Goal: Find specific page/section: Find specific page/section

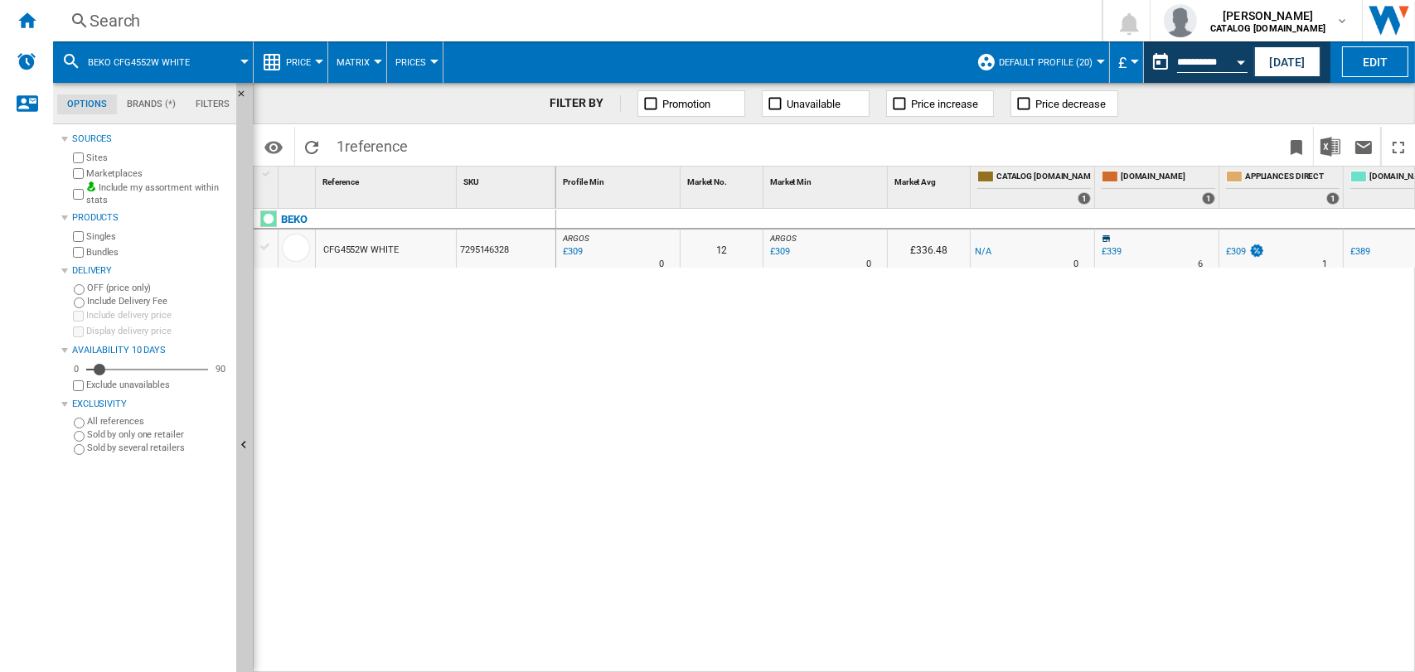
click at [94, 14] on div "Search" at bounding box center [573, 20] width 969 height 23
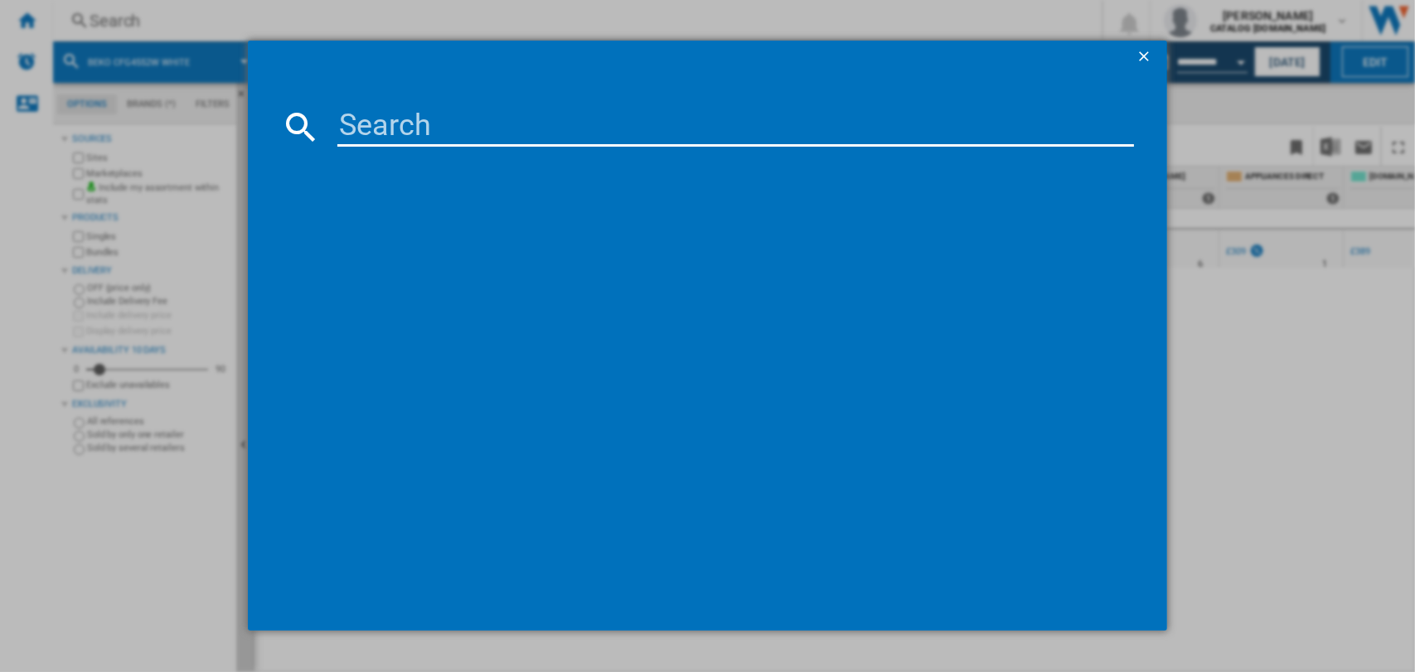
click at [390, 124] on input at bounding box center [735, 127] width 797 height 40
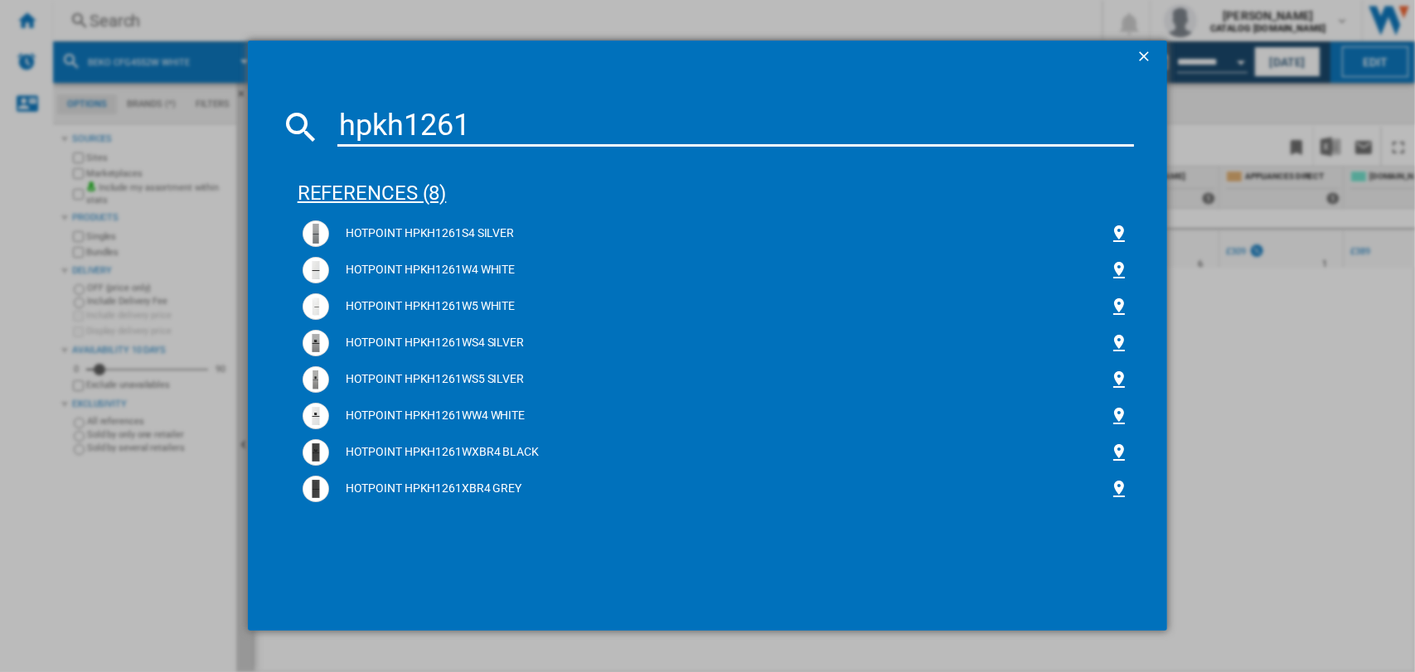
type input "hpkh1261"
click at [355, 192] on div "references (8)" at bounding box center [715, 185] width 837 height 61
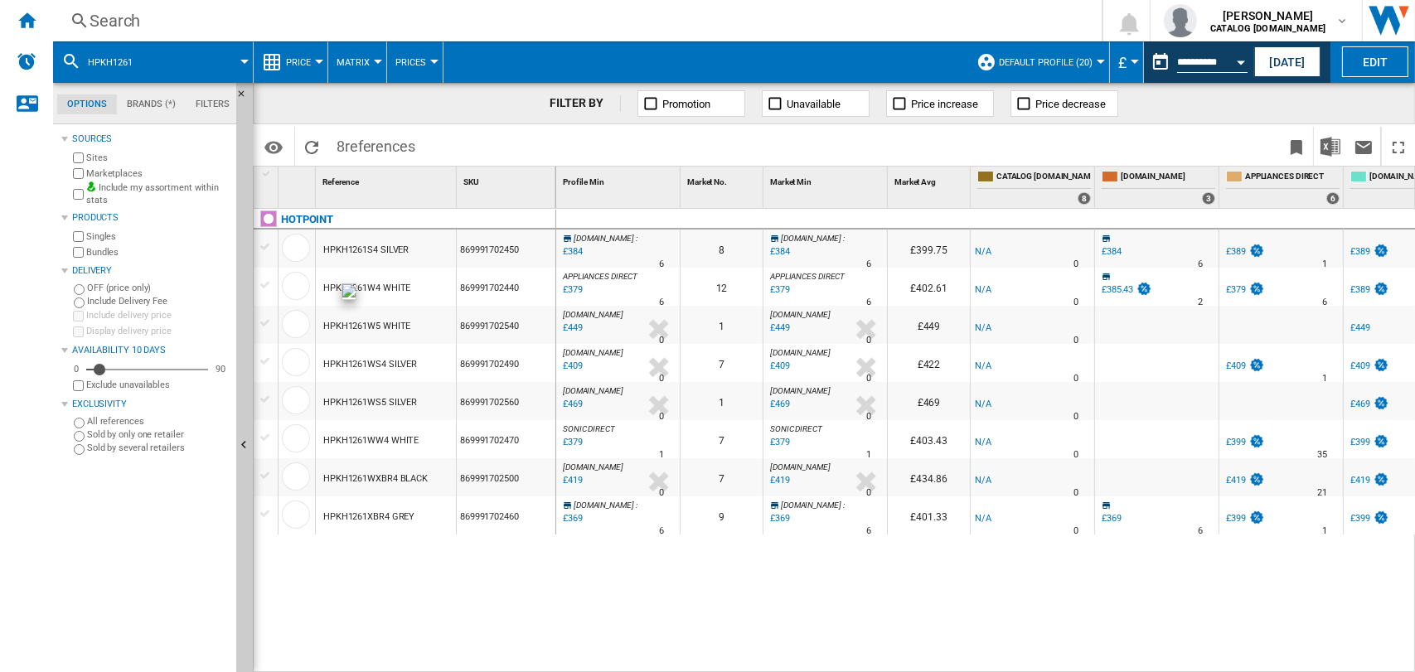
click at [296, 282] on div at bounding box center [296, 286] width 28 height 28
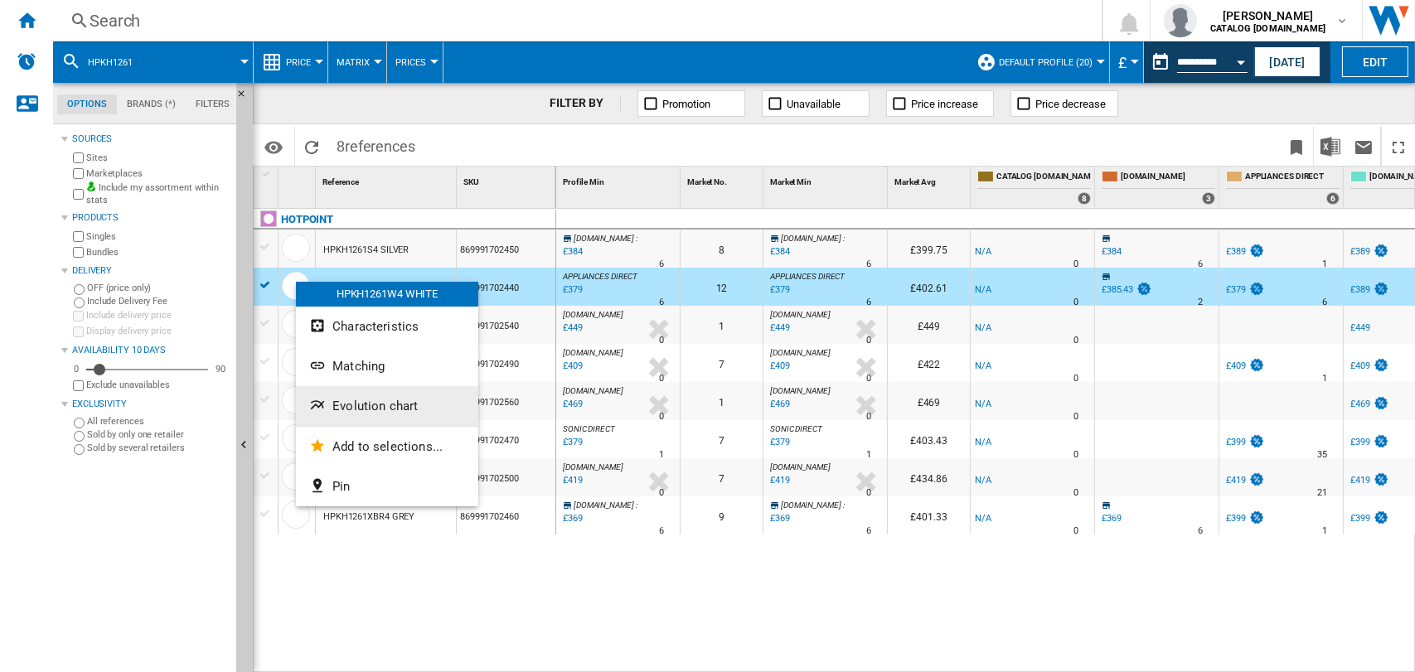
click at [374, 409] on span "Evolution chart" at bounding box center [374, 406] width 85 height 15
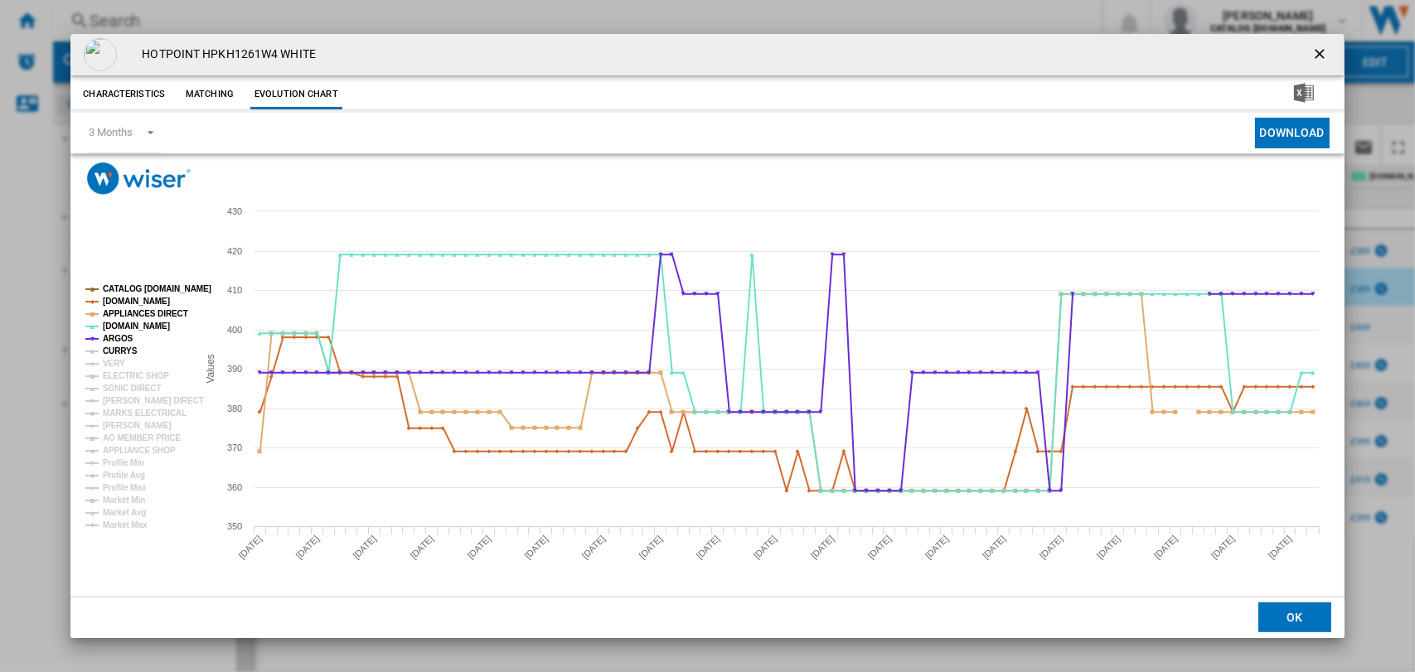
click at [118, 346] on tspan "CURRYS" at bounding box center [120, 350] width 35 height 9
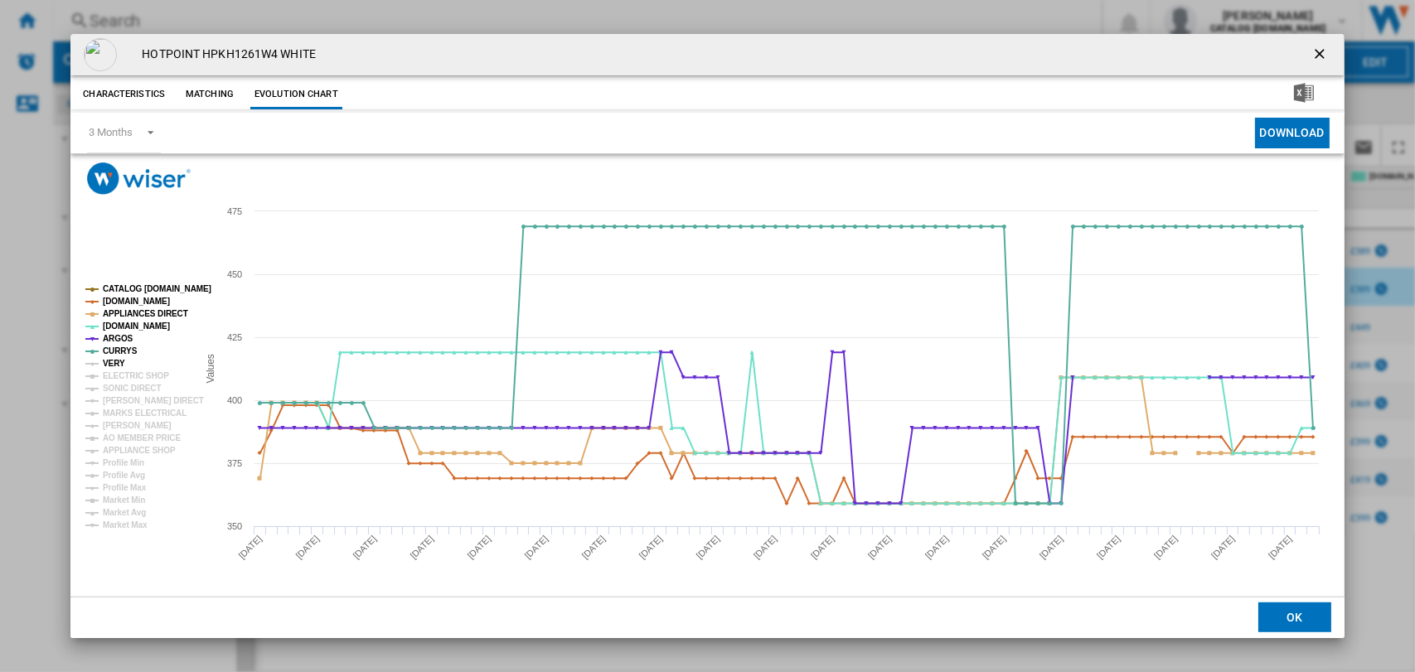
click at [118, 359] on tspan "VERY" at bounding box center [114, 363] width 22 height 9
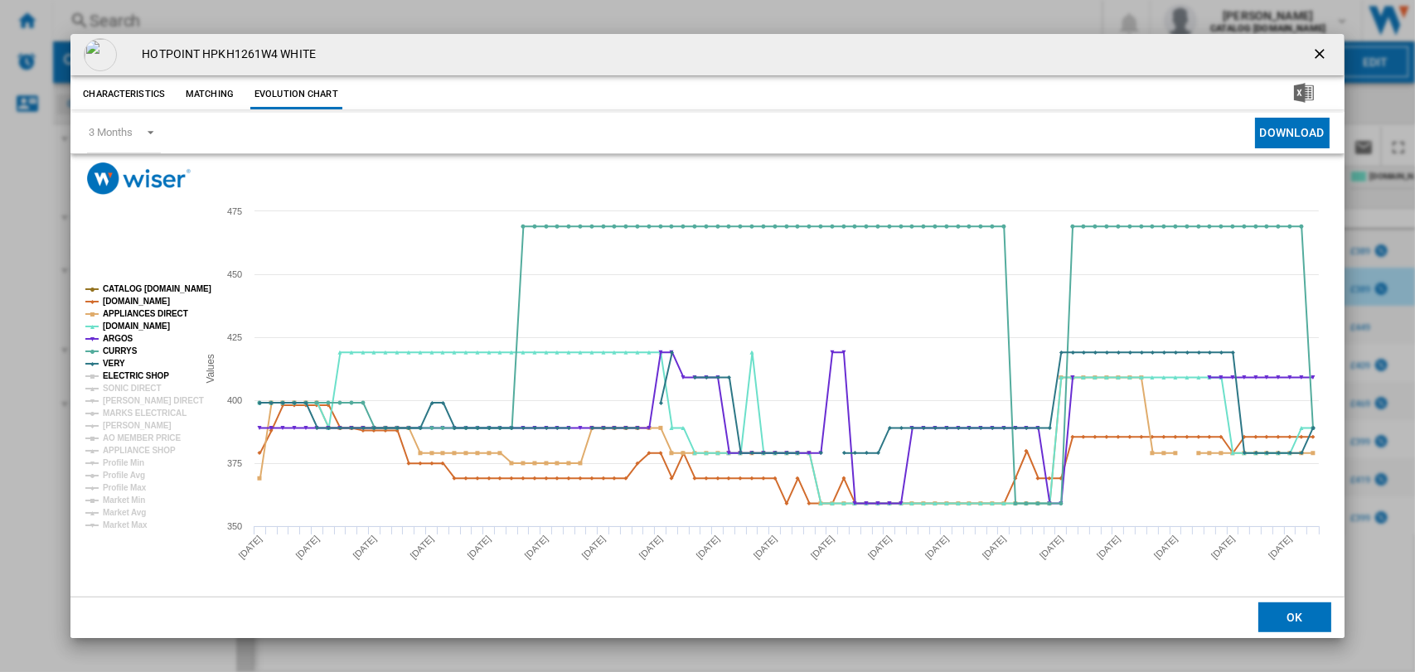
click at [121, 373] on tspan "ELECTRIC SHOP" at bounding box center [136, 375] width 66 height 9
click at [122, 397] on tspan "[PERSON_NAME] DIRECT" at bounding box center [153, 400] width 101 height 9
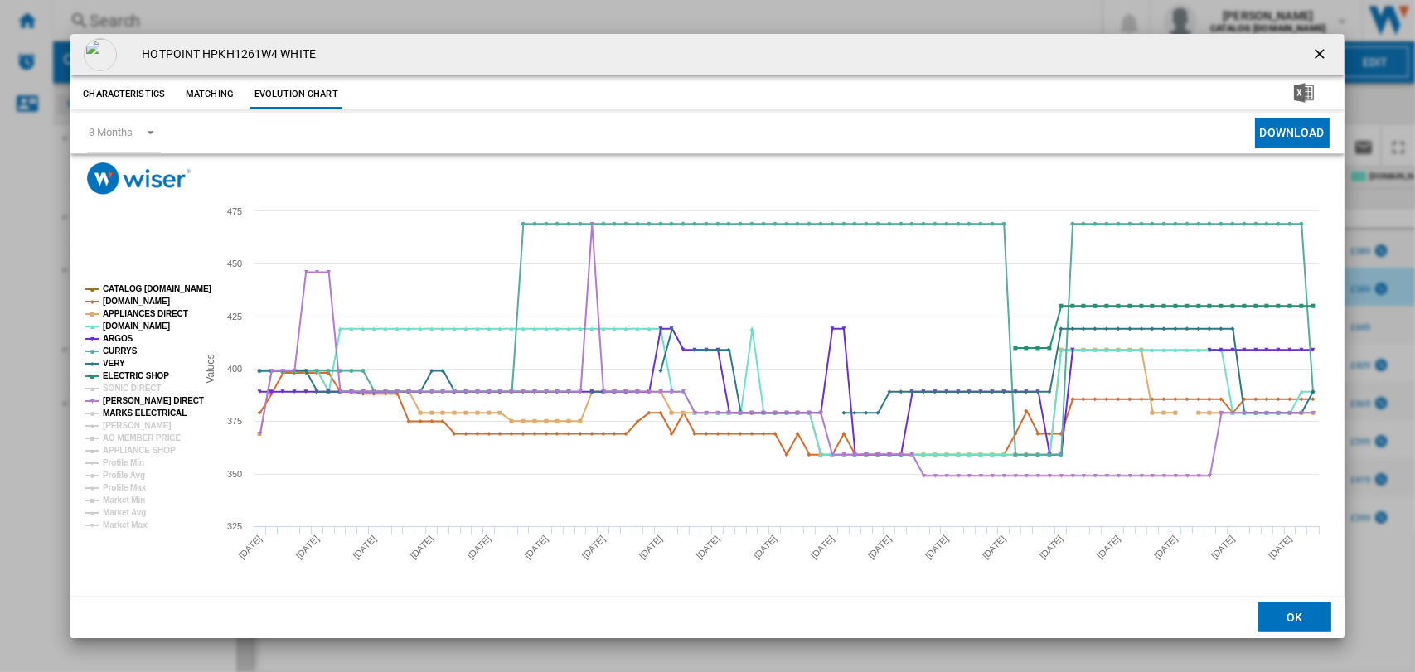
click at [122, 413] on tspan "MARKS ELECTRICAL" at bounding box center [145, 413] width 84 height 9
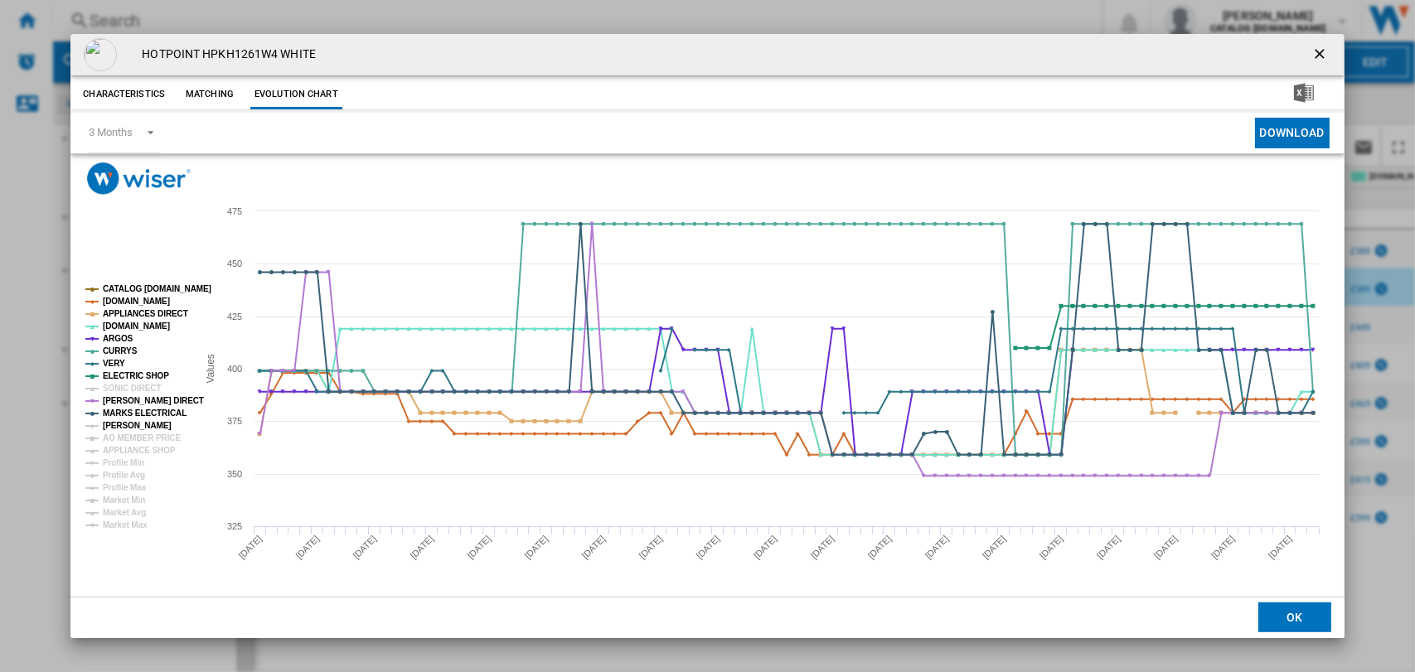
drag, startPoint x: 125, startPoint y: 423, endPoint x: 125, endPoint y: 432, distance: 9.1
click at [125, 423] on tspan "[PERSON_NAME]" at bounding box center [137, 425] width 69 height 9
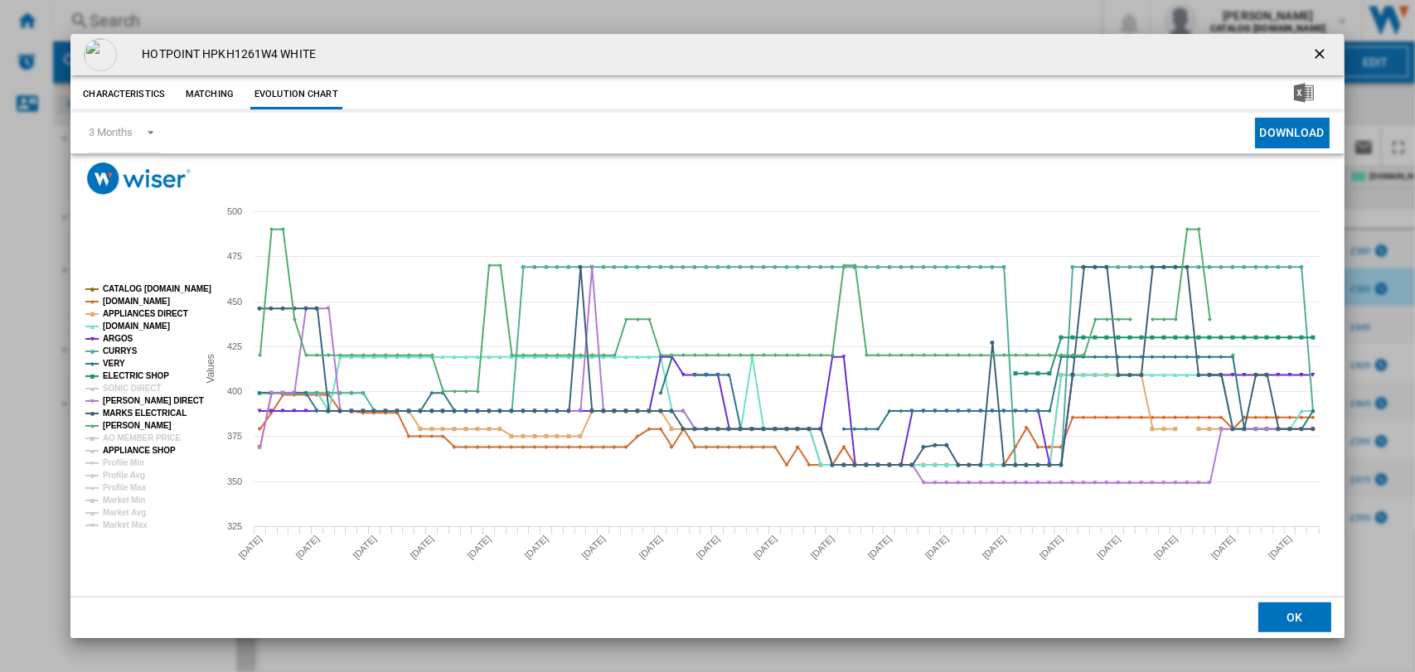
click at [125, 446] on tspan "APPLIANCE SHOP" at bounding box center [139, 450] width 73 height 9
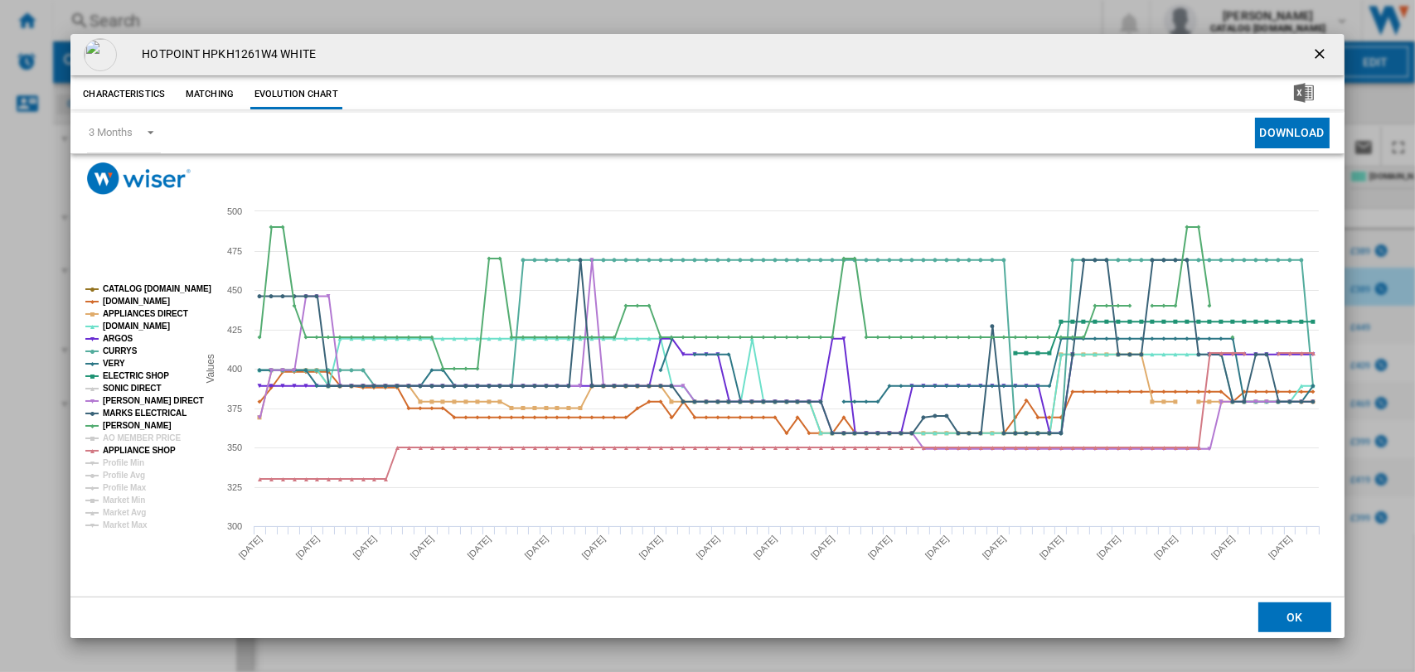
click at [123, 384] on tspan "SONIC DIRECT" at bounding box center [132, 388] width 58 height 9
click at [1315, 49] on ng-md-icon "getI18NText('BUTTONS.CLOSE_DIALOG')" at bounding box center [1321, 56] width 20 height 20
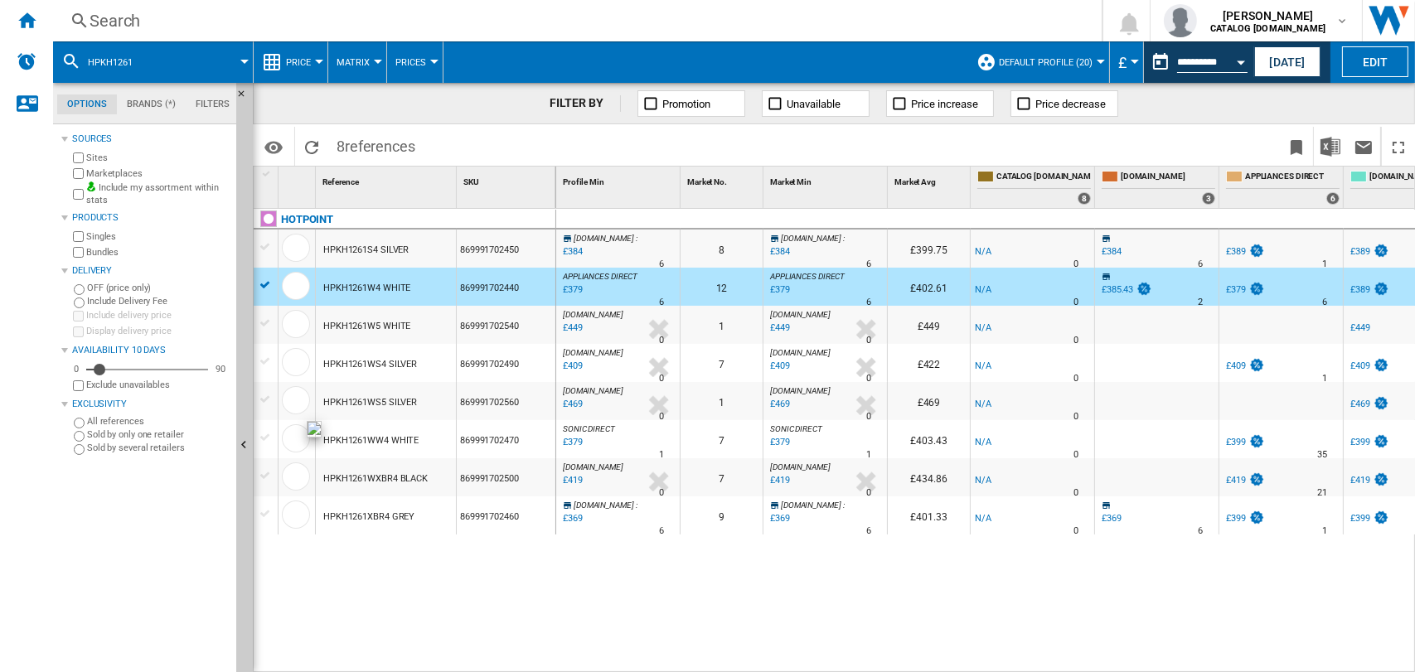
click at [291, 438] on div at bounding box center [296, 438] width 28 height 28
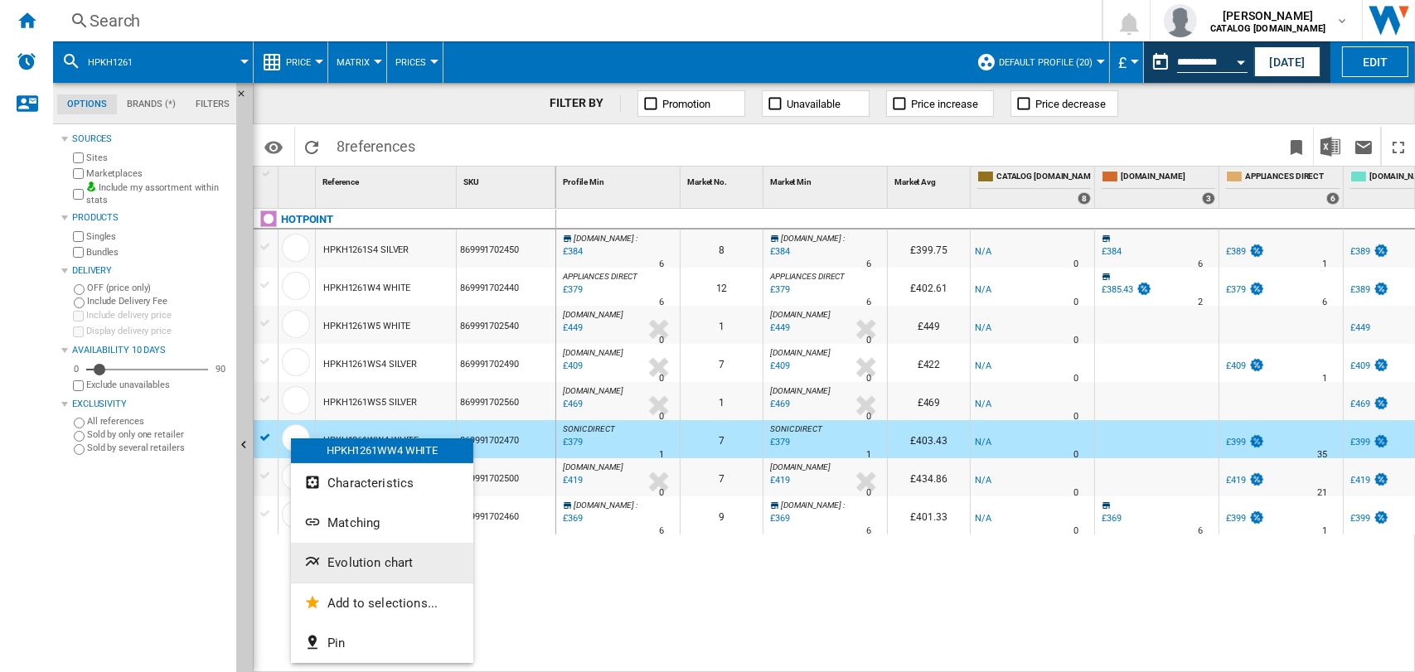
click at [360, 558] on span "Evolution chart" at bounding box center [369, 562] width 85 height 15
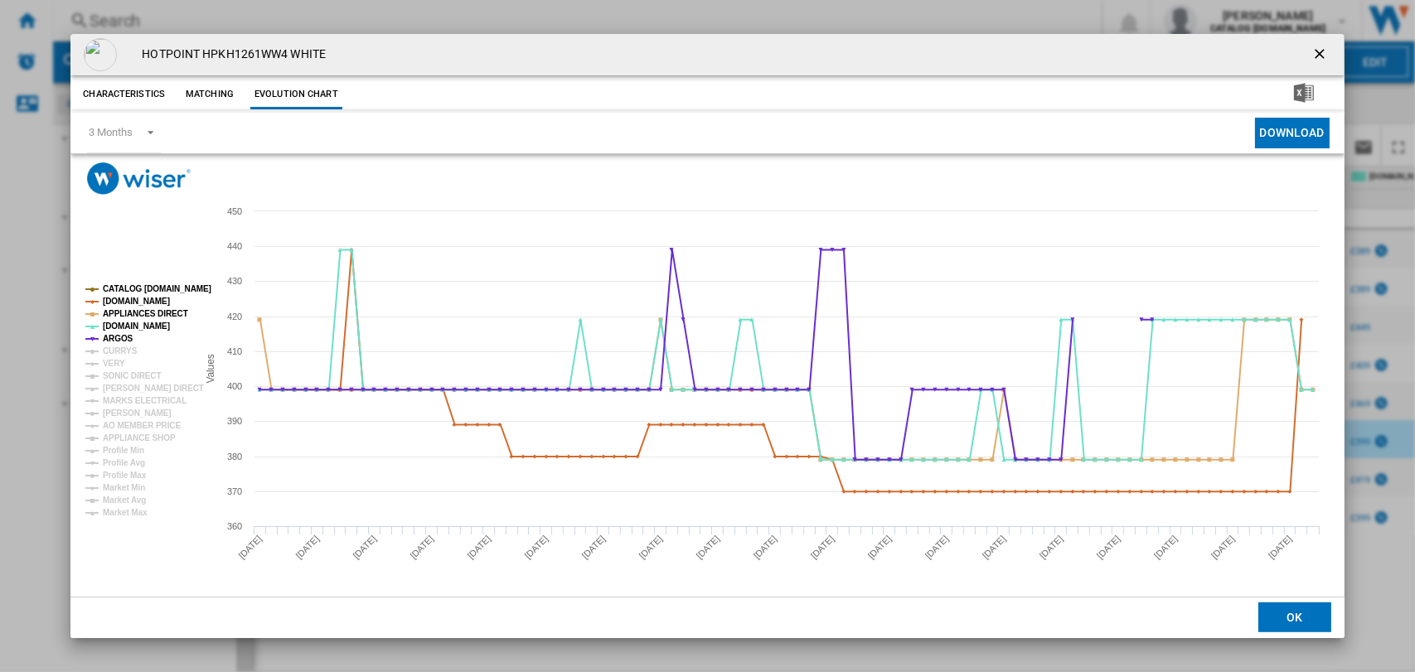
click at [105, 349] on tspan "CURRYS" at bounding box center [120, 350] width 35 height 9
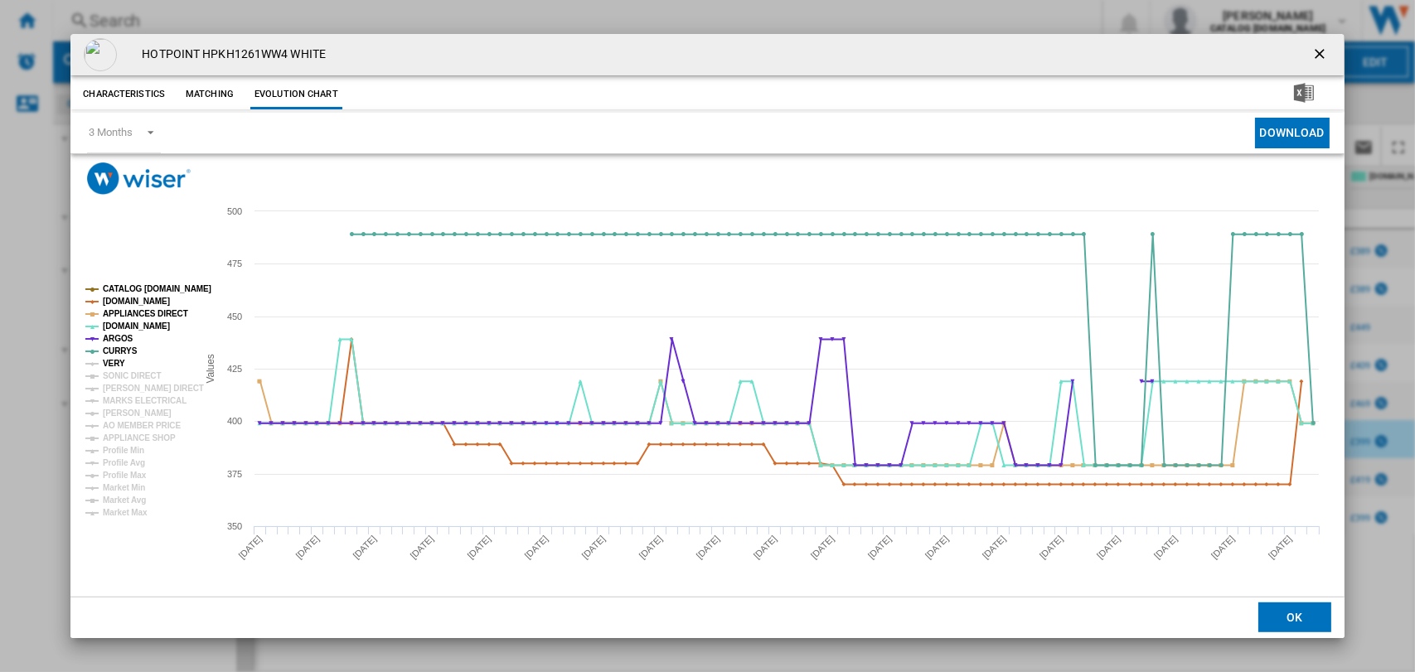
click at [109, 363] on tspan "VERY" at bounding box center [114, 363] width 22 height 9
click at [114, 374] on tspan "SONIC DIRECT" at bounding box center [132, 375] width 58 height 9
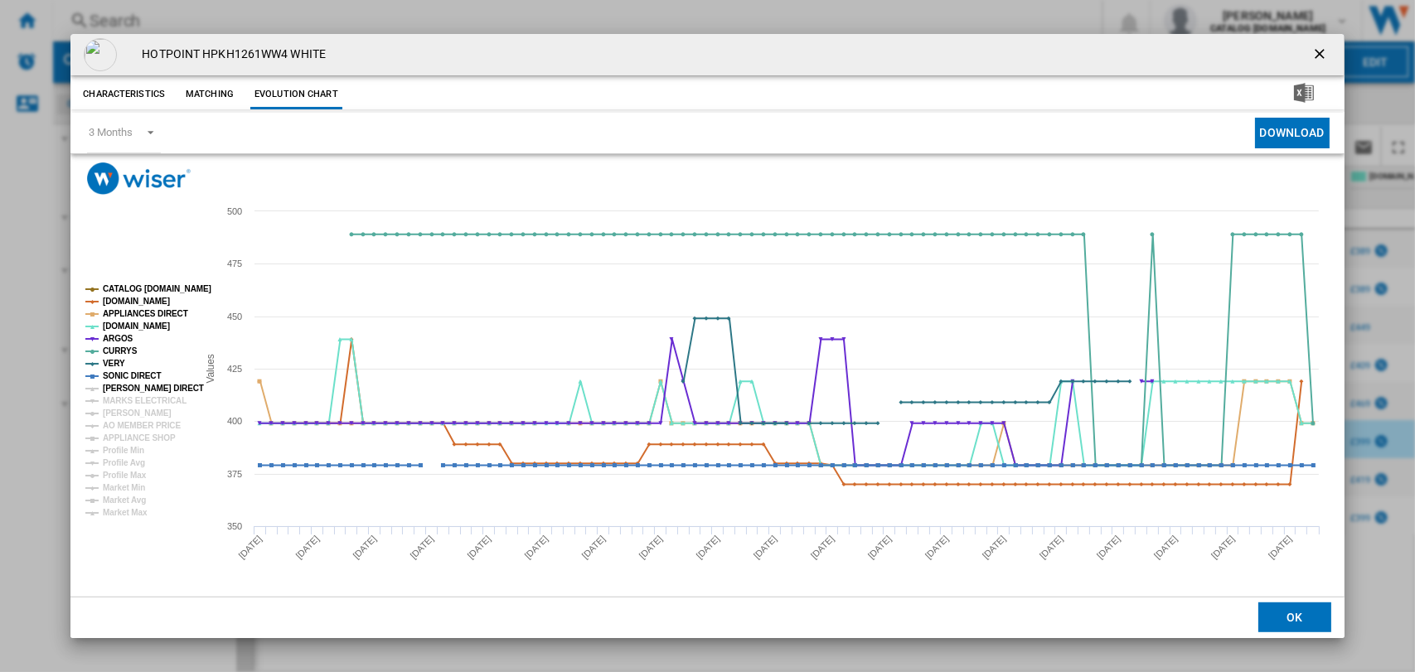
click at [117, 384] on tspan "[PERSON_NAME] DIRECT" at bounding box center [153, 388] width 101 height 9
click at [117, 400] on tspan "MARKS ELECTRICAL" at bounding box center [145, 400] width 84 height 9
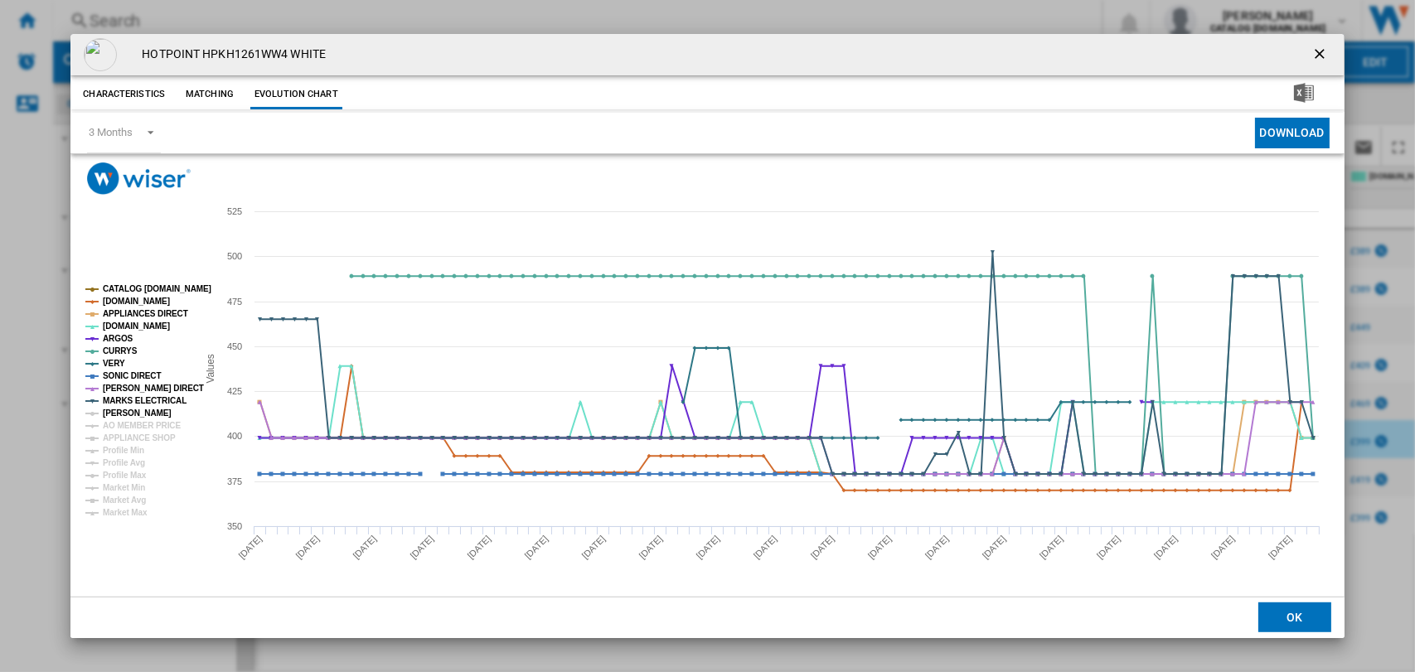
click at [120, 411] on tspan "[PERSON_NAME]" at bounding box center [137, 413] width 69 height 9
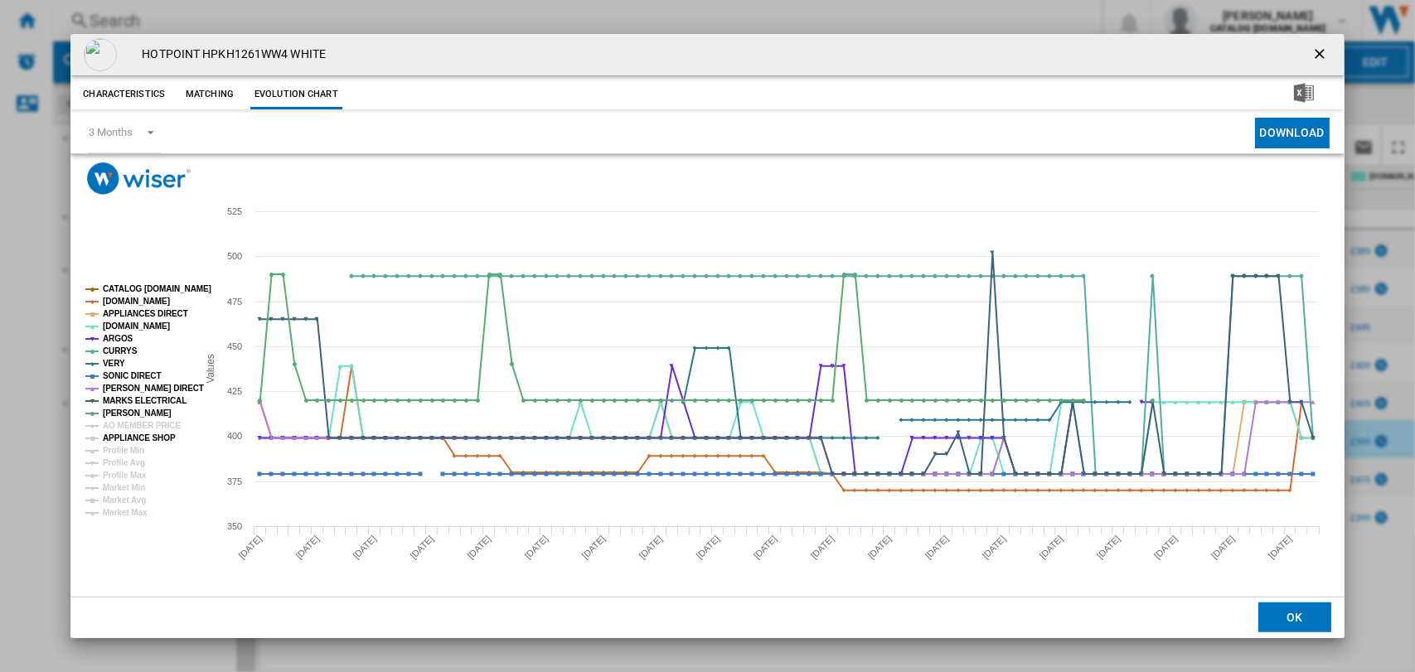
click at [122, 435] on tspan "APPLIANCE SHOP" at bounding box center [139, 437] width 73 height 9
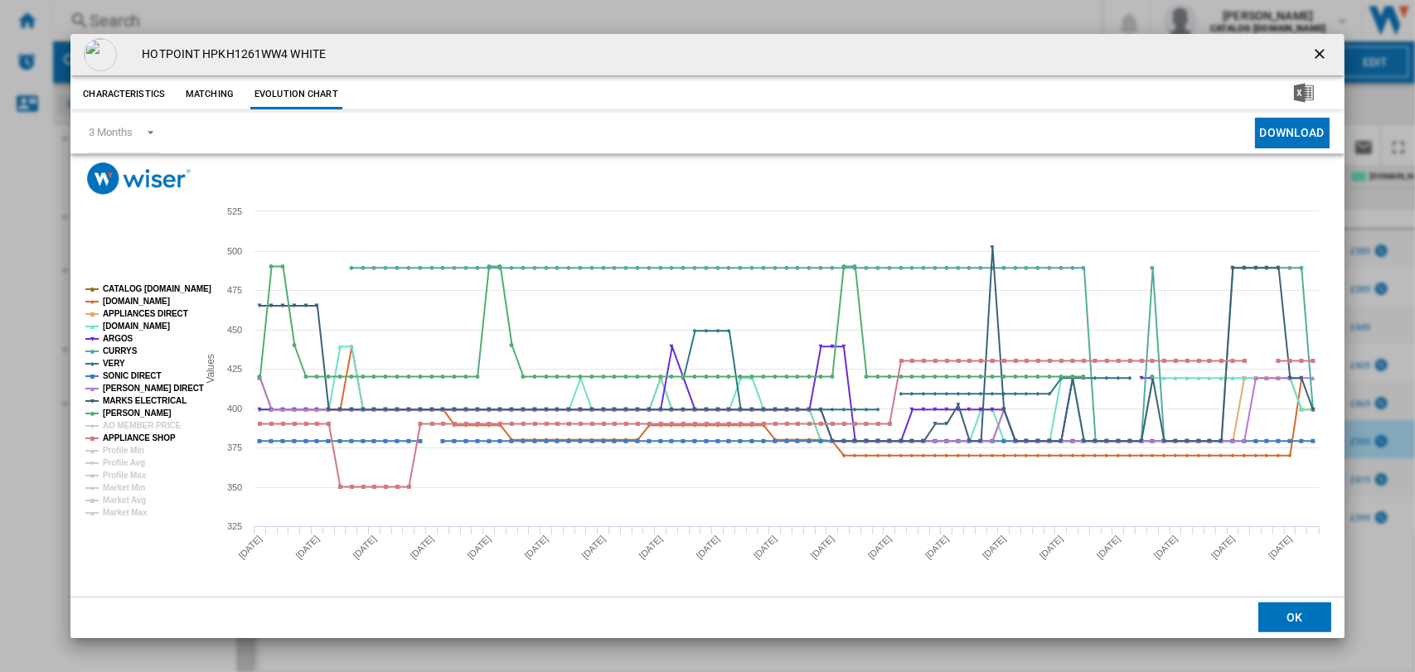
click at [1315, 50] on ng-md-icon "getI18NText('BUTTONS.CLOSE_DIALOG')" at bounding box center [1321, 56] width 20 height 20
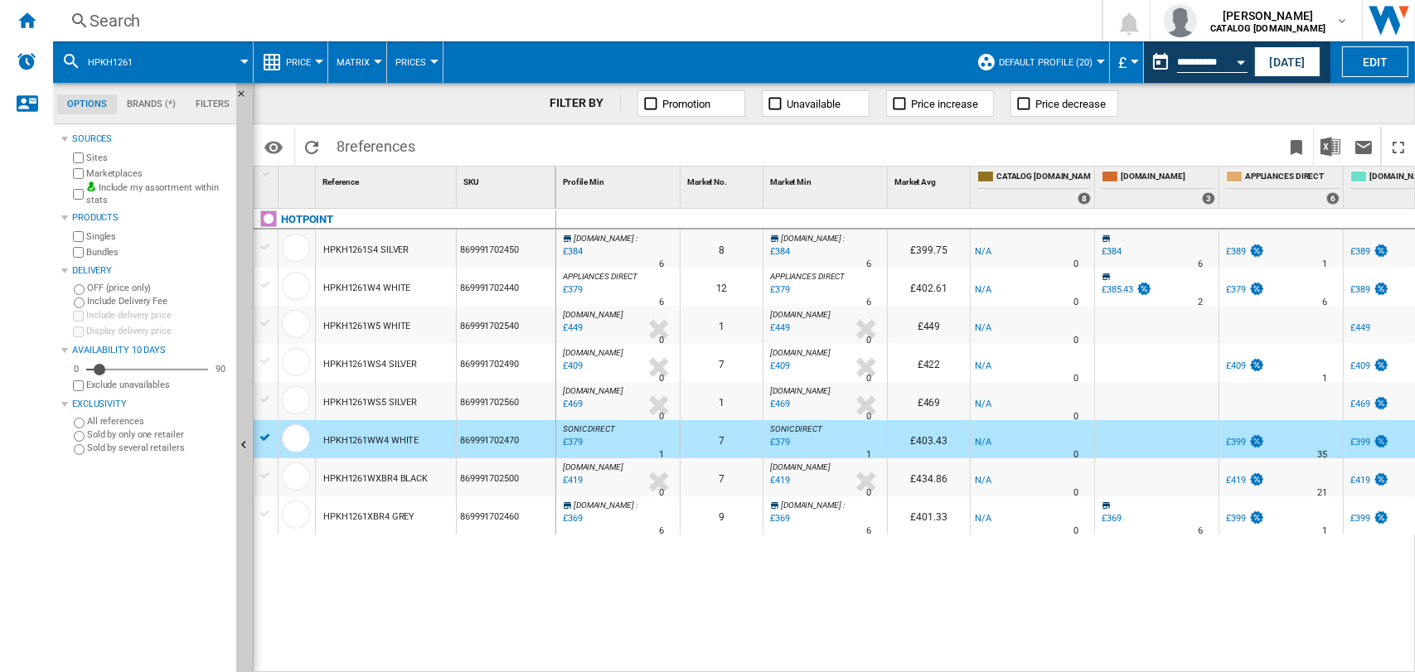
click at [114, 16] on div "Search" at bounding box center [573, 20] width 969 height 23
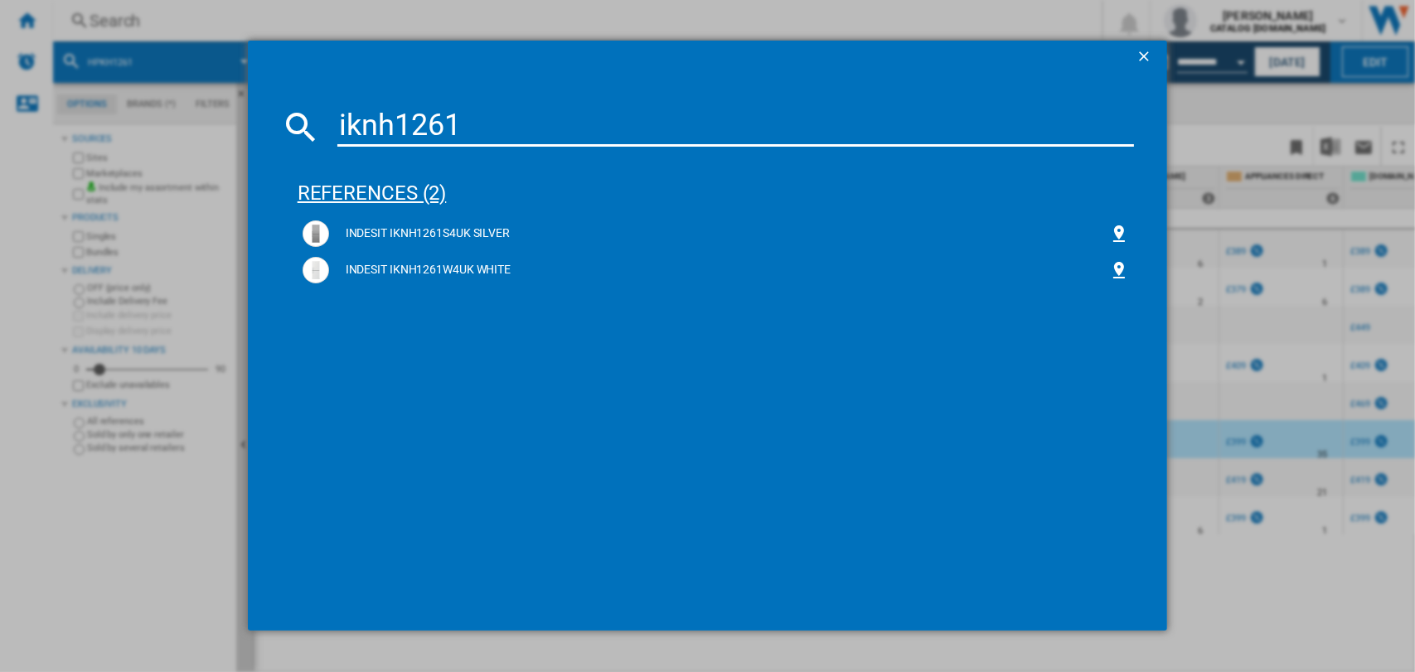
type input "iknh1261"
click at [333, 188] on div "references (2)" at bounding box center [715, 185] width 837 height 61
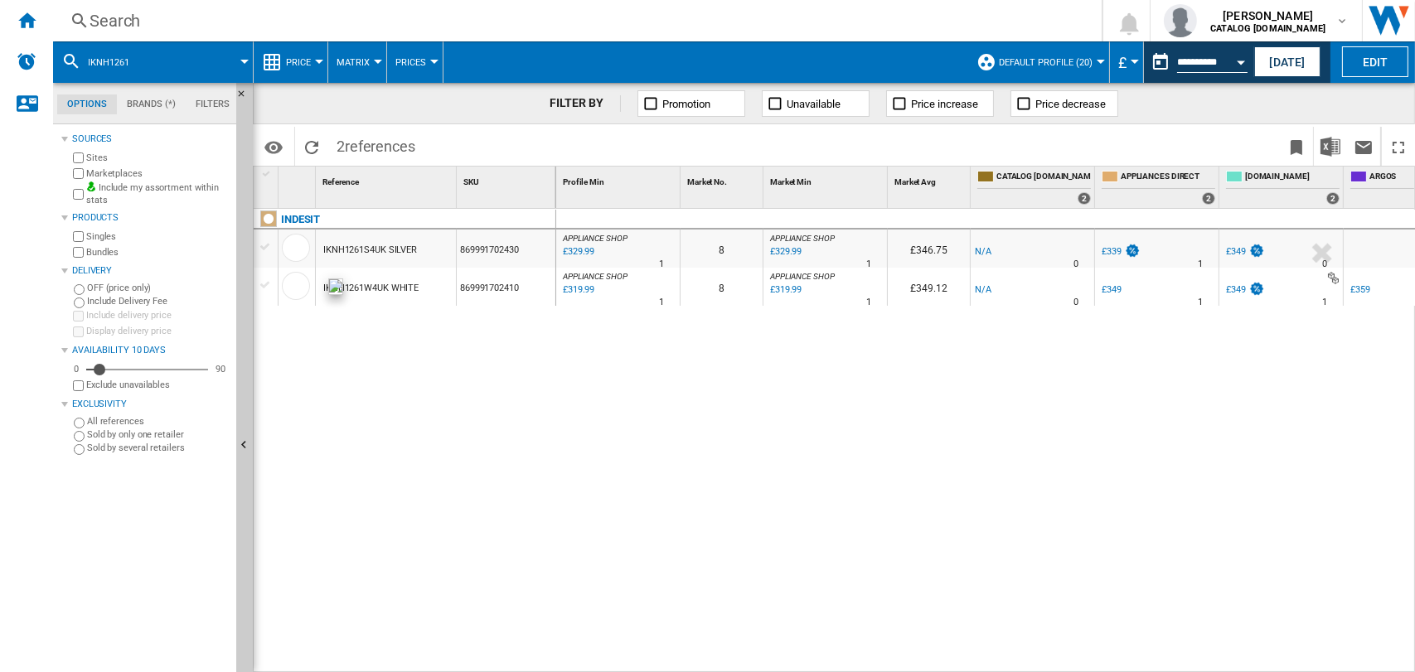
click at [291, 286] on div at bounding box center [296, 286] width 28 height 28
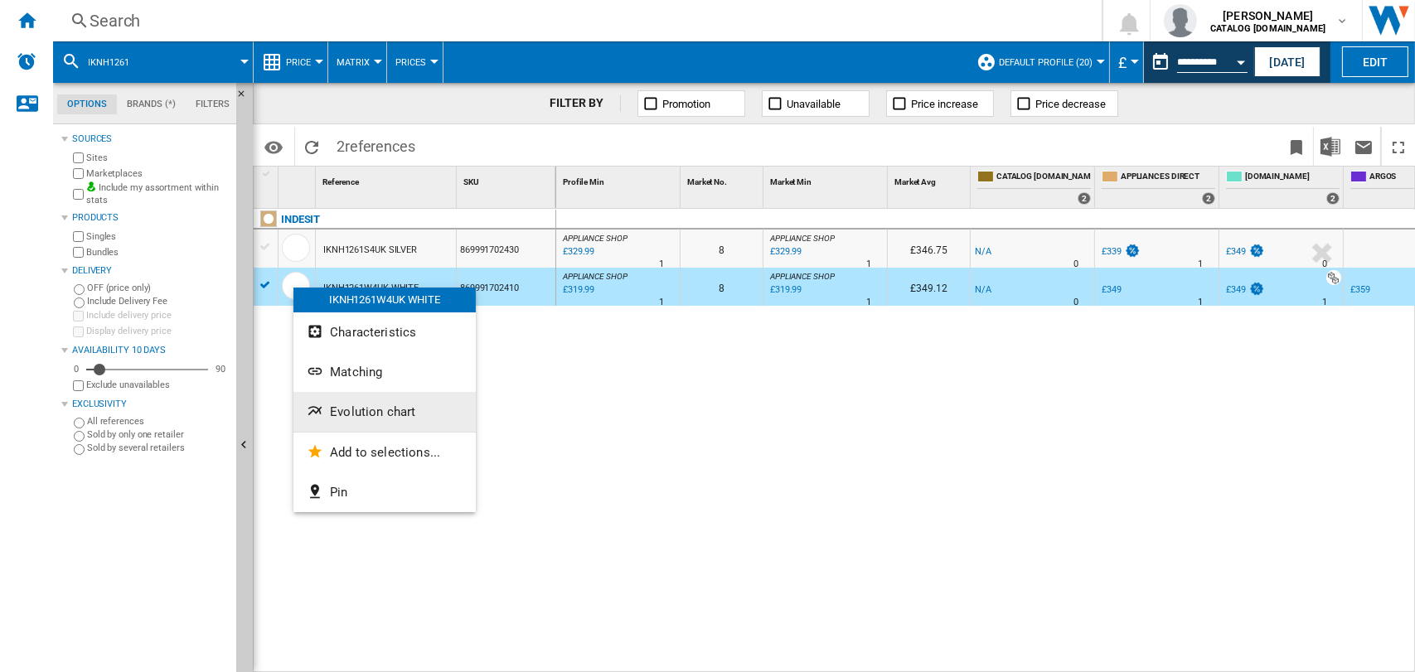
click at [352, 408] on span "Evolution chart" at bounding box center [372, 411] width 85 height 15
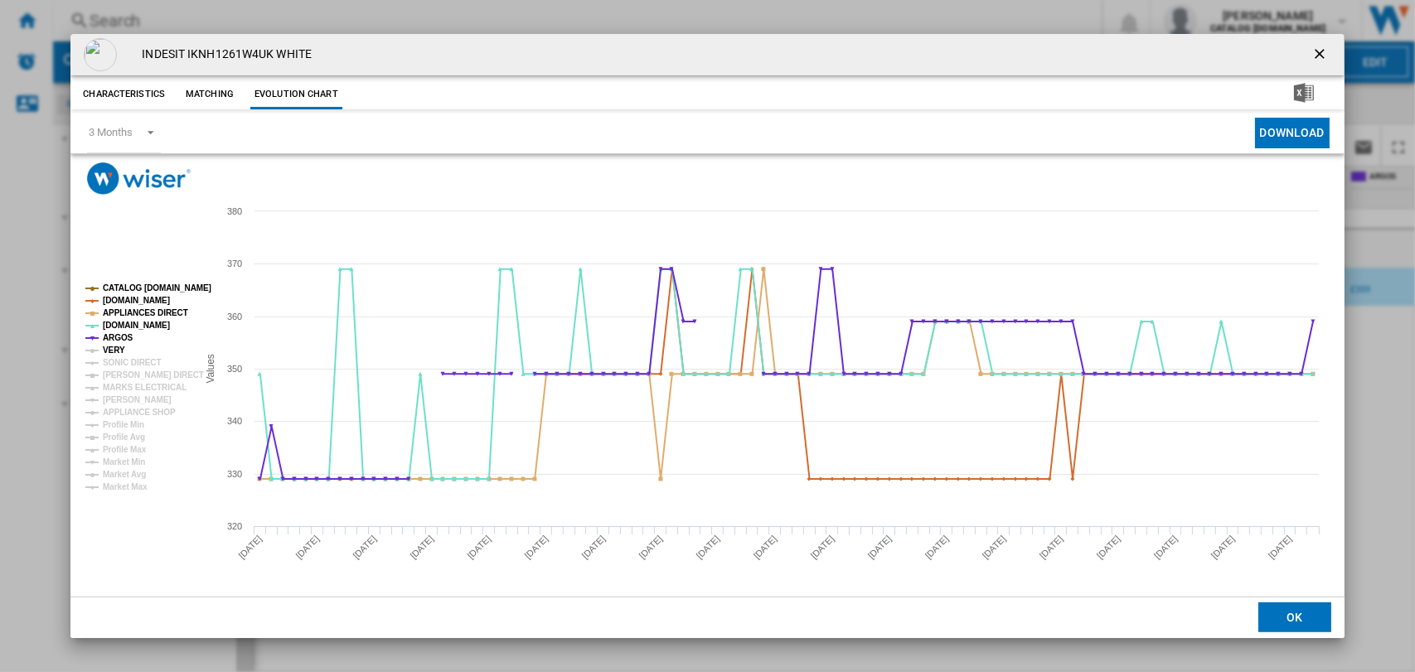
click at [114, 347] on tspan "VERY" at bounding box center [114, 350] width 22 height 9
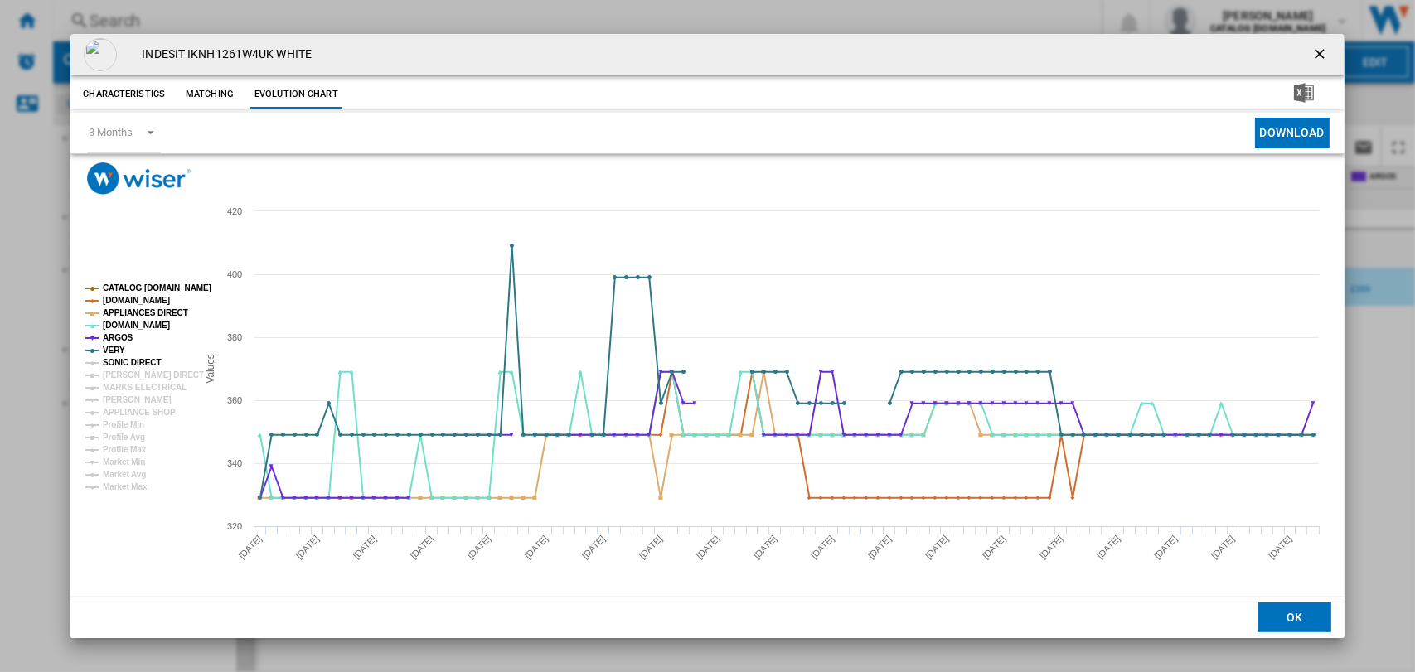
click at [125, 359] on tspan "SONIC DIRECT" at bounding box center [132, 362] width 58 height 9
click at [130, 373] on tspan "[PERSON_NAME] DIRECT" at bounding box center [153, 374] width 101 height 9
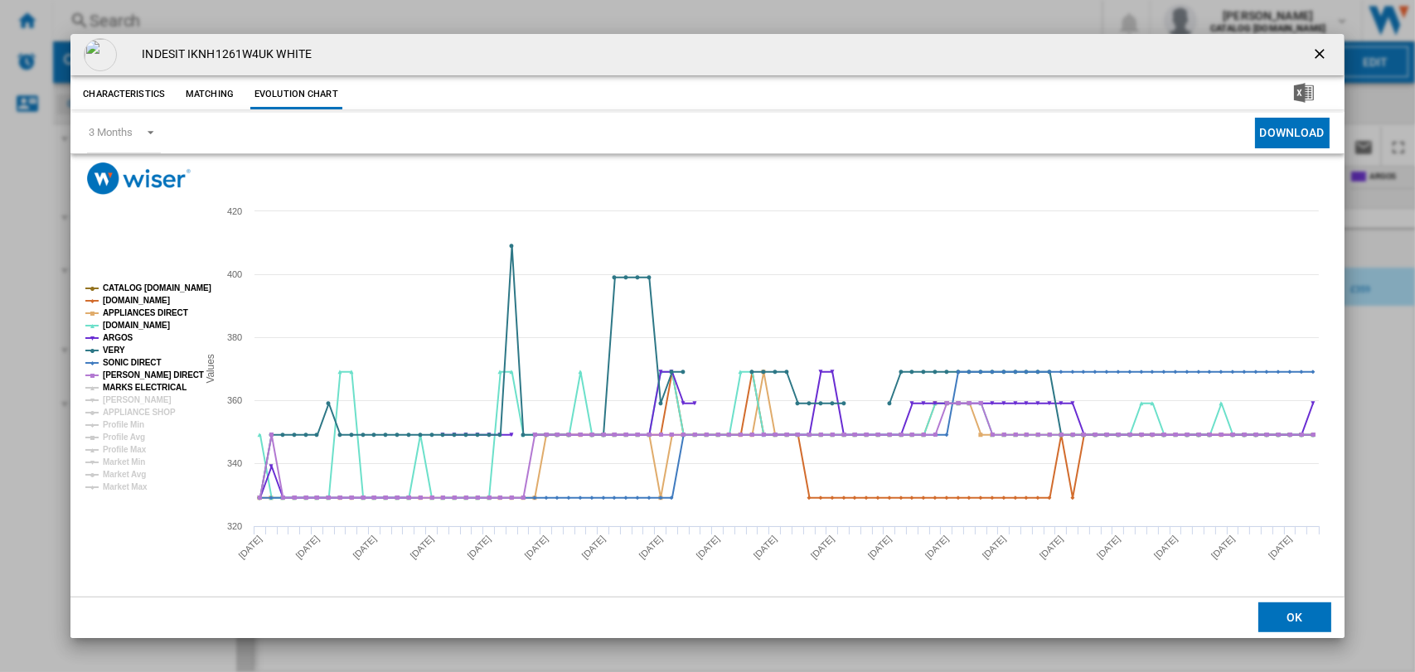
click at [130, 386] on tspan "MARKS ELECTRICAL" at bounding box center [145, 387] width 84 height 9
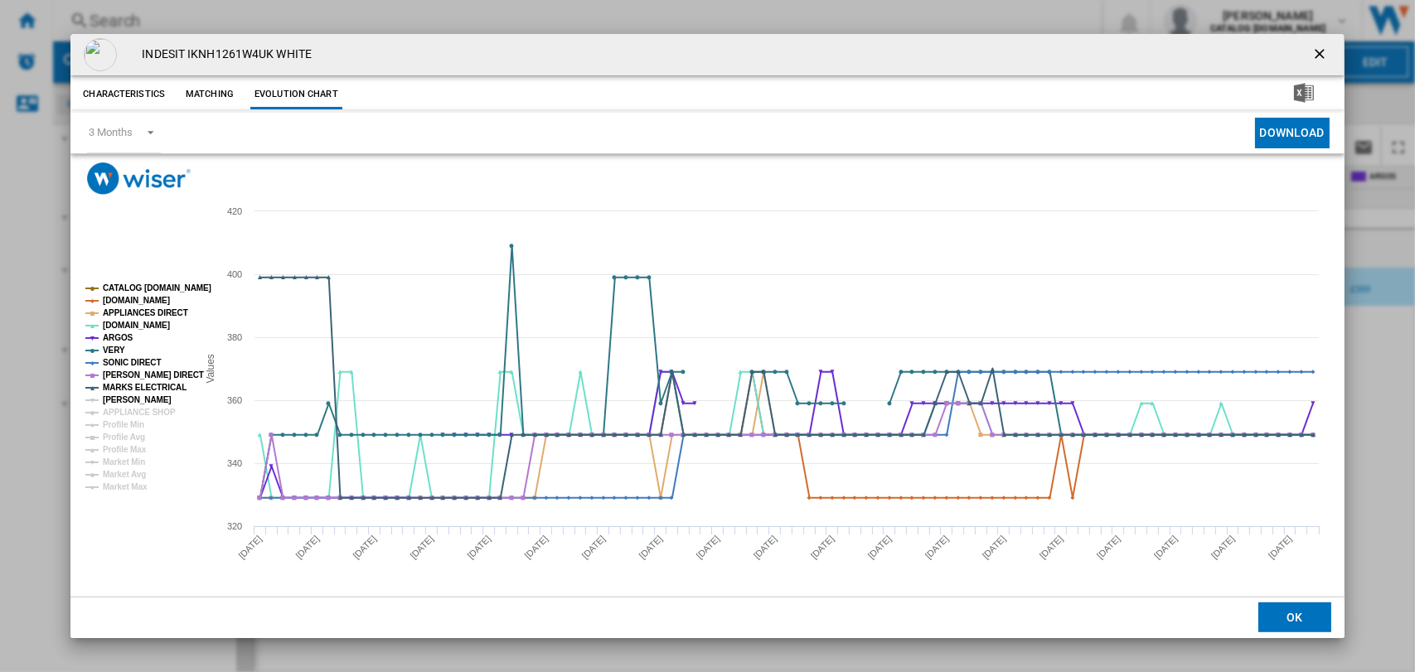
click at [130, 399] on tspan "[PERSON_NAME]" at bounding box center [137, 399] width 69 height 9
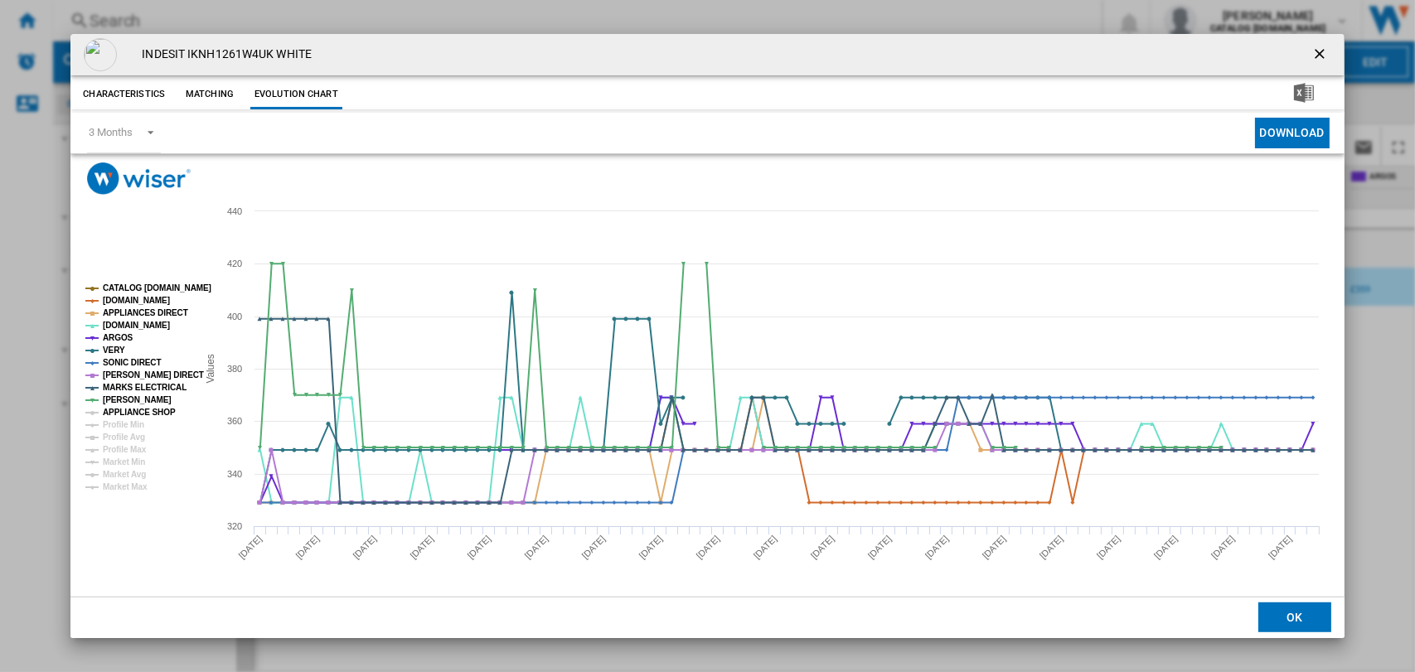
click at [130, 408] on tspan "APPLIANCE SHOP" at bounding box center [139, 412] width 73 height 9
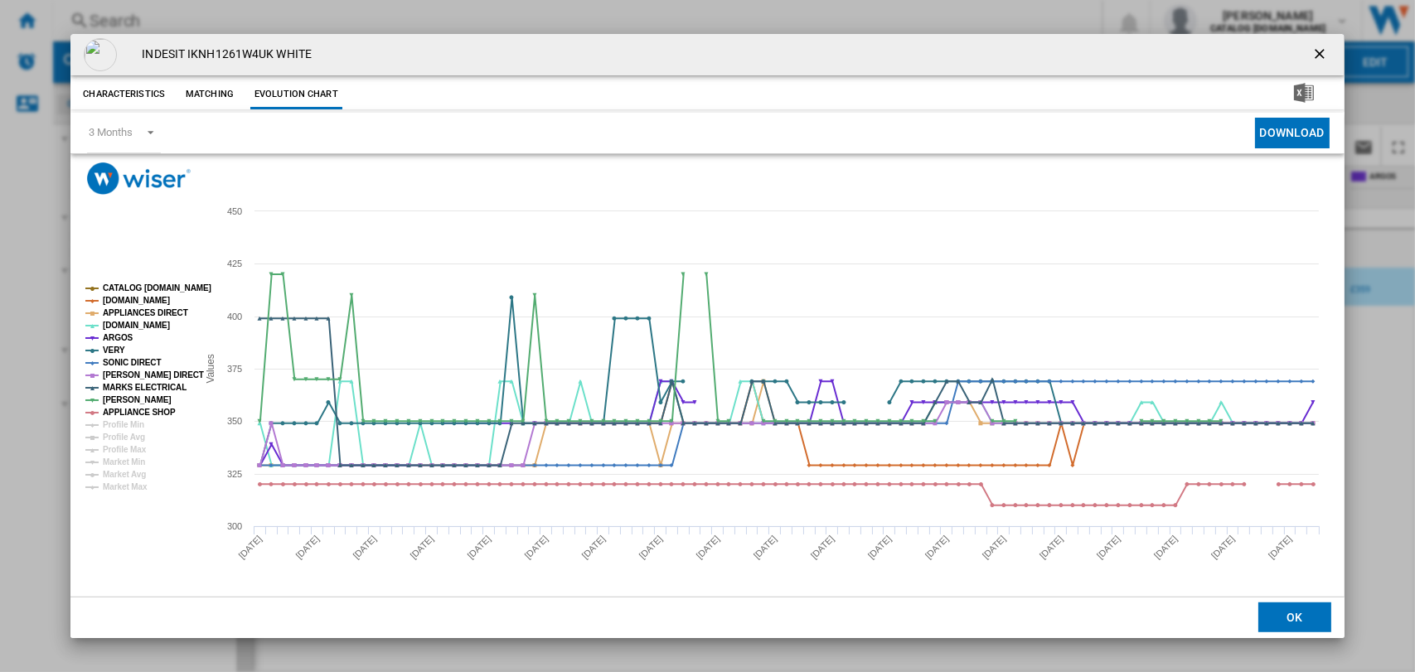
click at [1311, 52] on ng-md-icon "getI18NText('BUTTONS.CLOSE_DIALOG')" at bounding box center [1321, 56] width 20 height 20
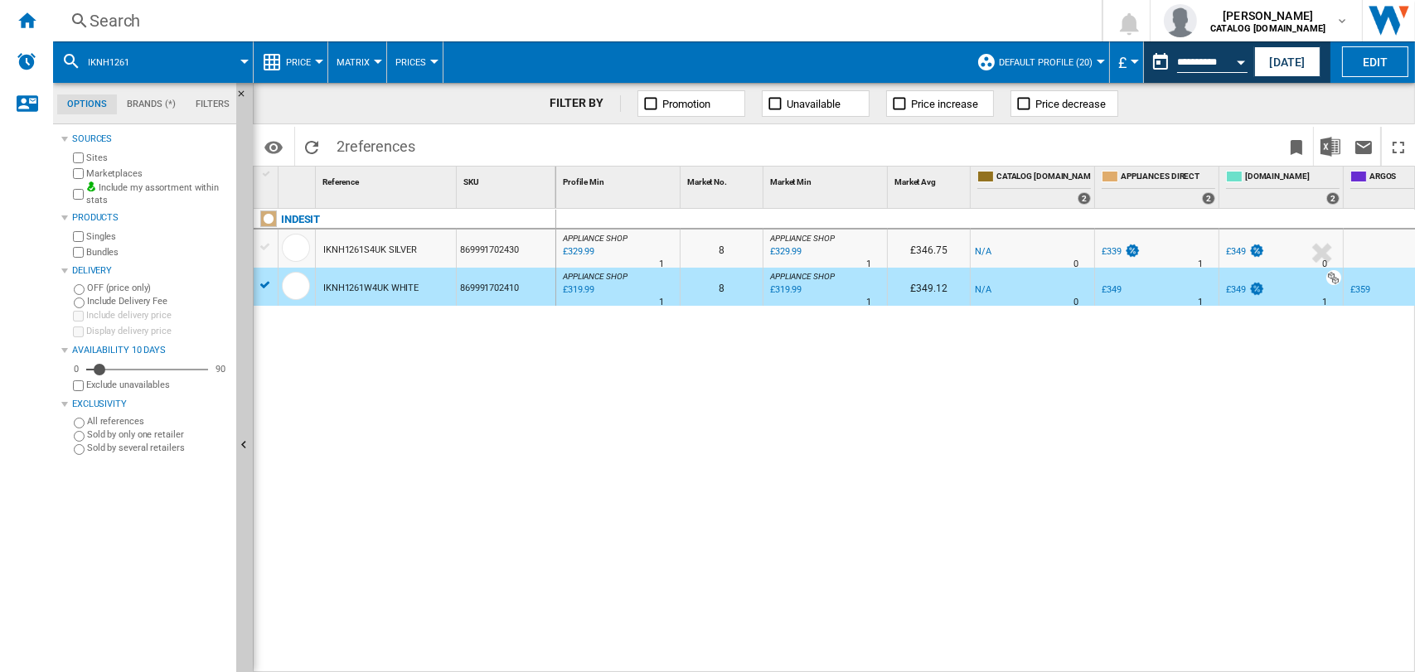
drag, startPoint x: 737, startPoint y: 407, endPoint x: 546, endPoint y: 366, distance: 194.9
click at [737, 407] on div "0 APPLIANCE SHOP : -1.0 % £329.99 % N/A 1 APPLIANCE SHOP : 8 APPLIANCE SHOP : -…" at bounding box center [985, 441] width 859 height 465
